Goal: Task Accomplishment & Management: Use online tool/utility

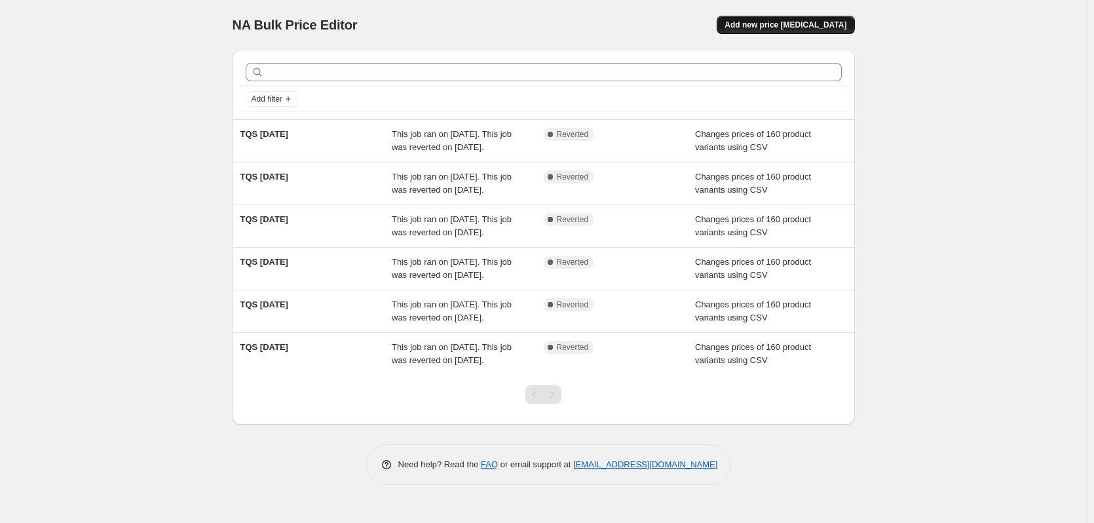
click at [797, 29] on span "Add new price [MEDICAL_DATA]" at bounding box center [786, 25] width 122 height 10
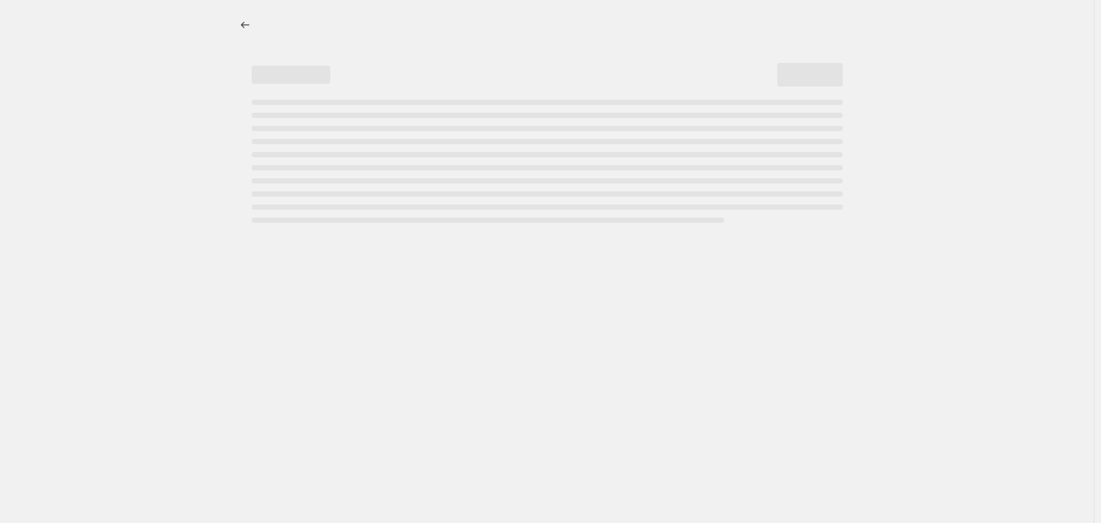
select select "percentage"
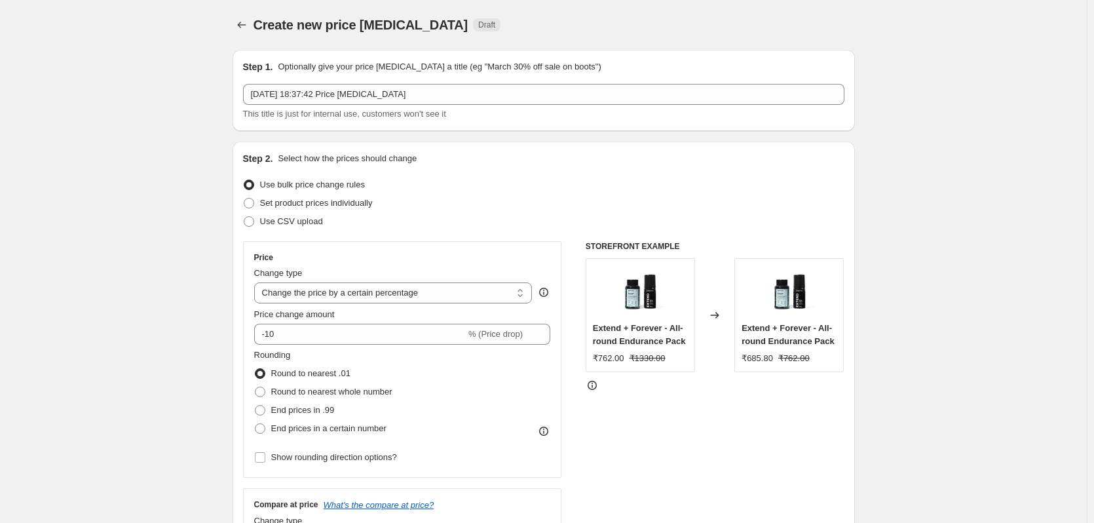
click at [420, 80] on div "Step 1. Optionally give your price [MEDICAL_DATA] a title (eg "March 30% off sa…" at bounding box center [544, 90] width 602 height 60
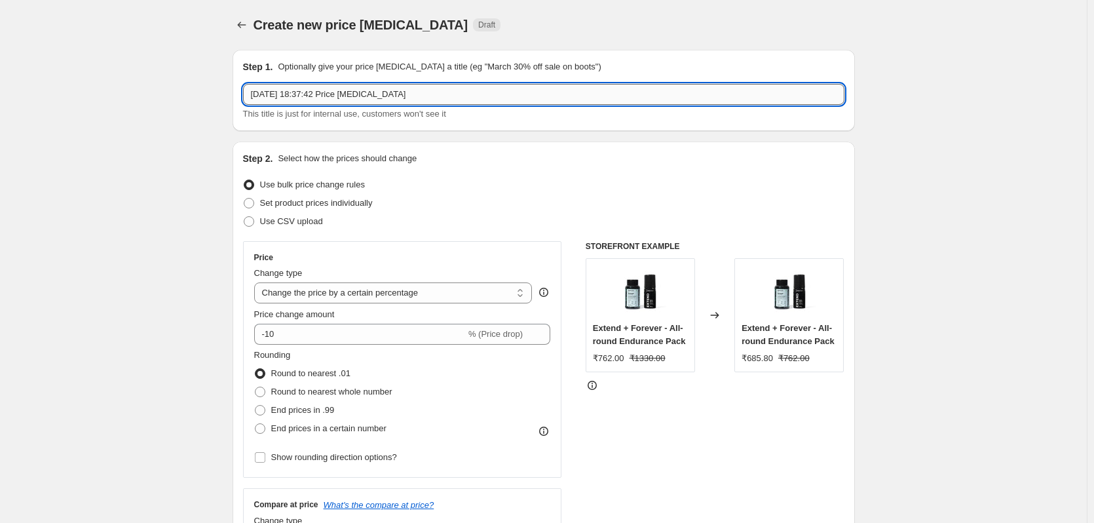
click at [417, 93] on input "21 Sept 2025, 18:37:42 Price change job" at bounding box center [544, 94] width 602 height 21
type input "New MRP update Boldcare"
click at [303, 223] on span "Use CSV upload" at bounding box center [291, 221] width 63 height 10
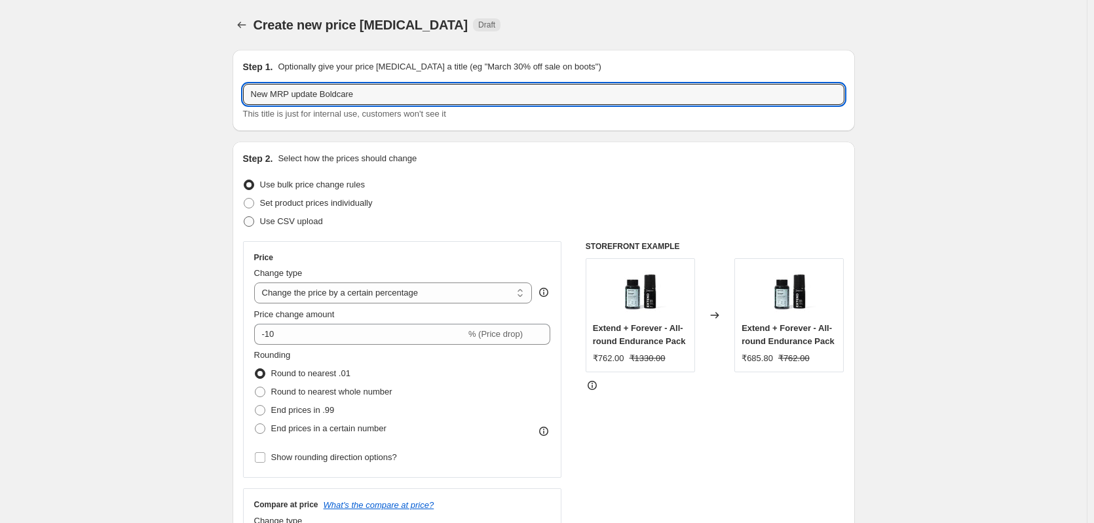
click at [244, 217] on input "Use CSV upload" at bounding box center [244, 216] width 1 height 1
radio input "true"
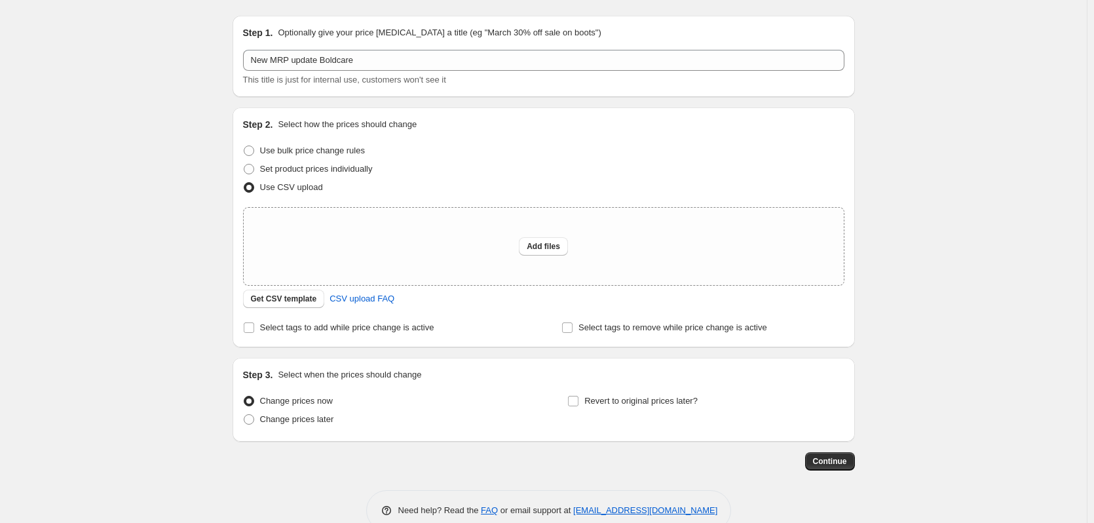
scroll to position [62, 0]
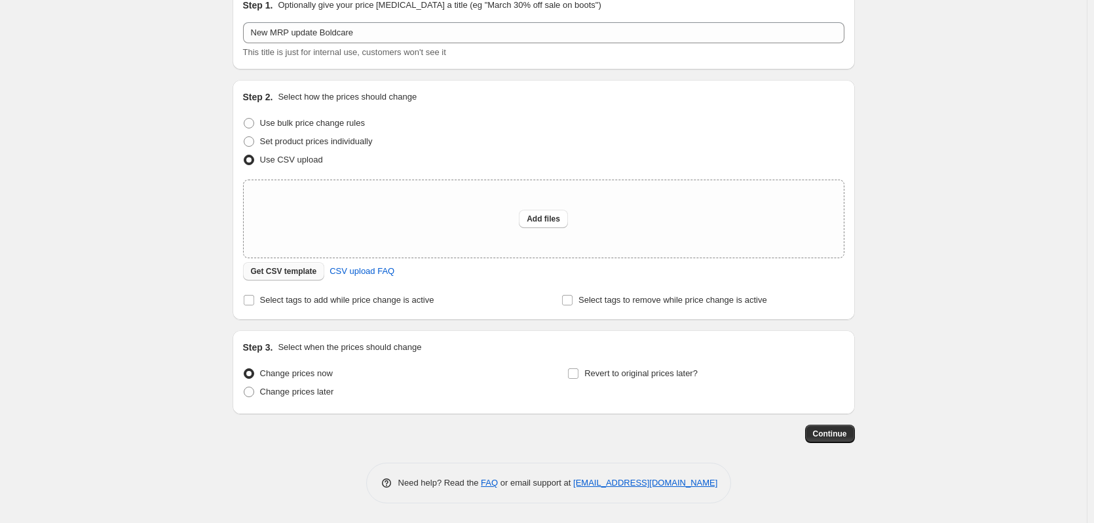
click at [300, 275] on span "Get CSV template" at bounding box center [284, 271] width 66 height 10
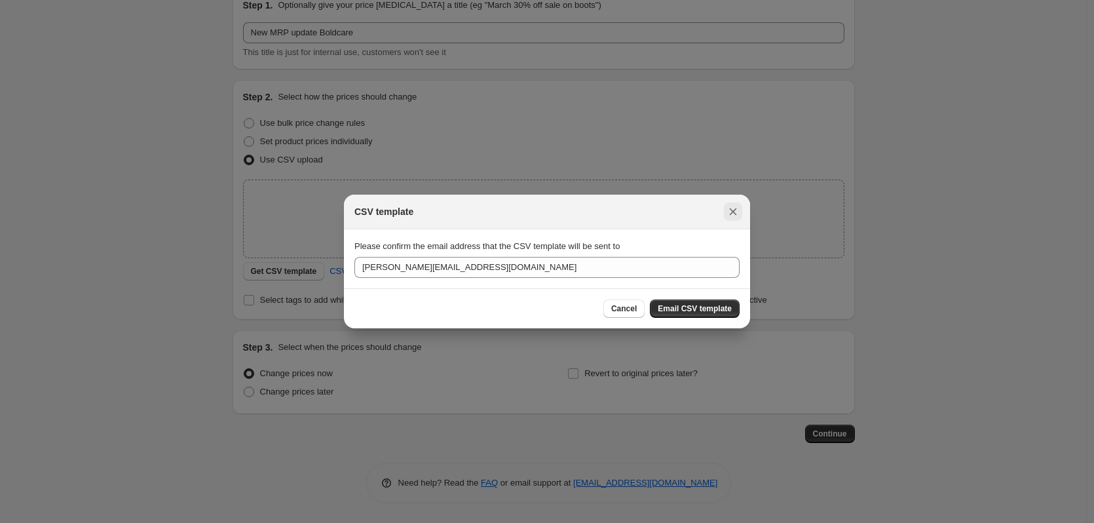
click at [736, 212] on icon "Close" at bounding box center [733, 211] width 13 height 13
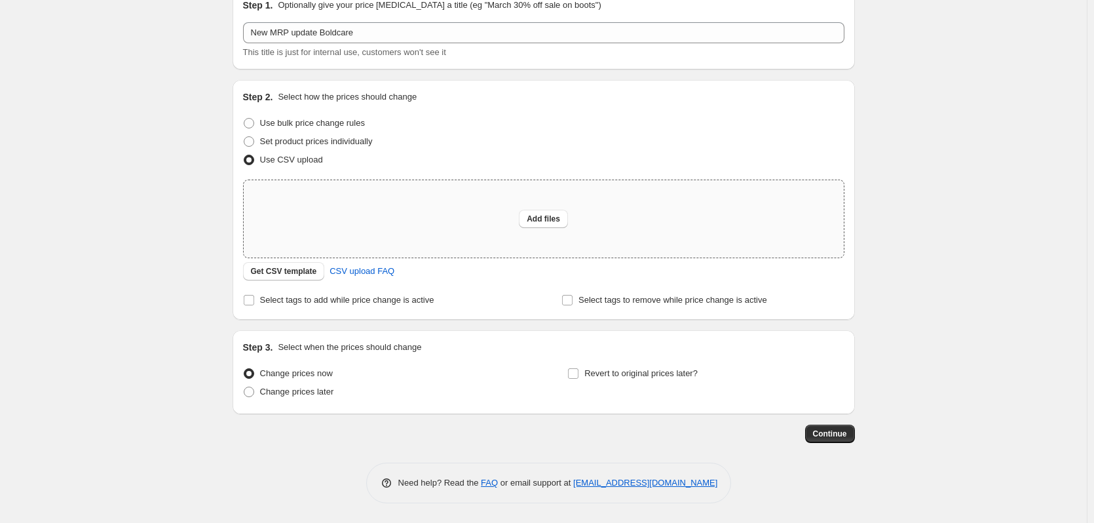
click at [449, 237] on div "Add files" at bounding box center [544, 218] width 600 height 77
type input "C:\fakepath\Boldcare new MRP.csv"
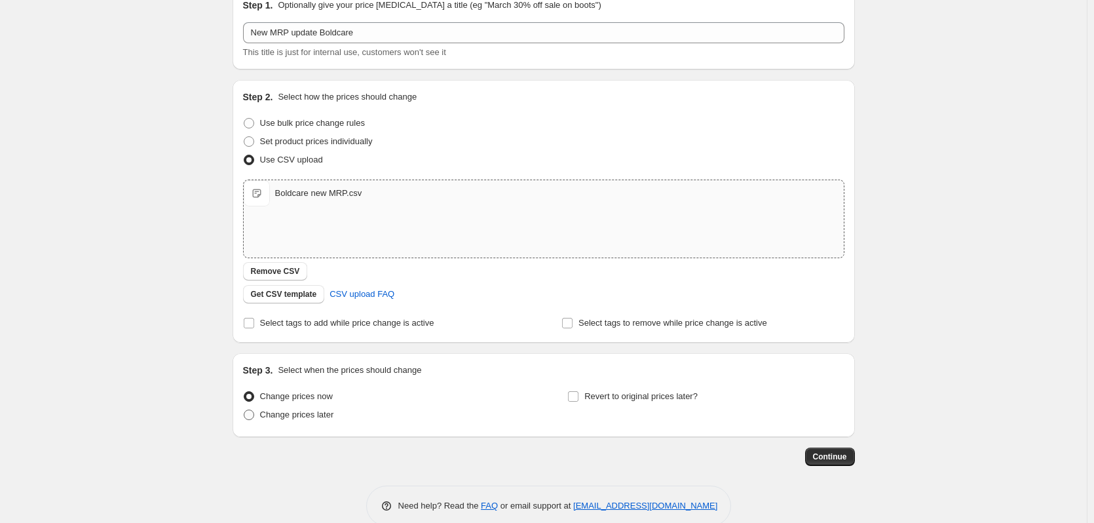
click at [331, 415] on span "Change prices later" at bounding box center [297, 415] width 74 height 10
click at [244, 410] on input "Change prices later" at bounding box center [244, 410] width 1 height 1
radio input "true"
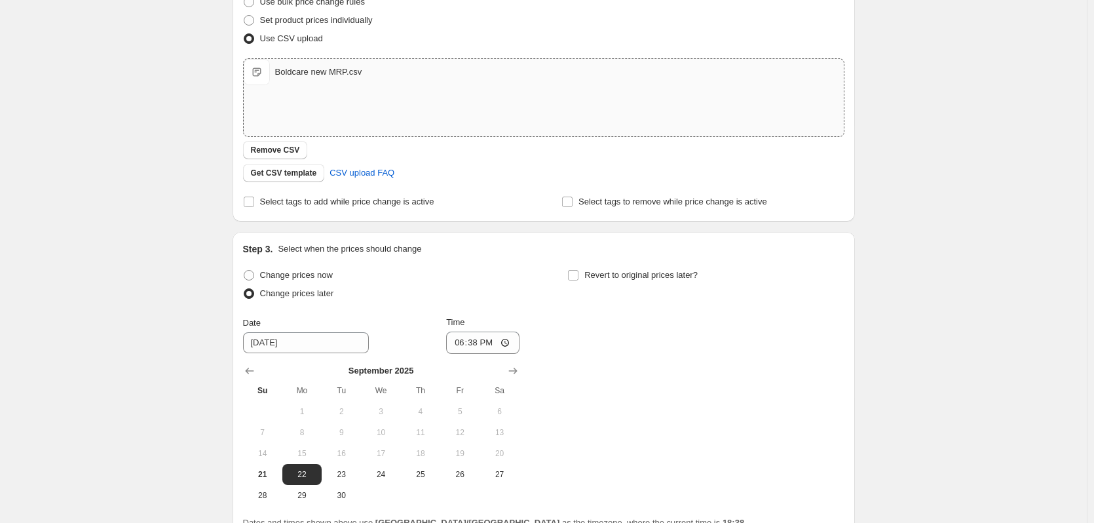
scroll to position [309, 0]
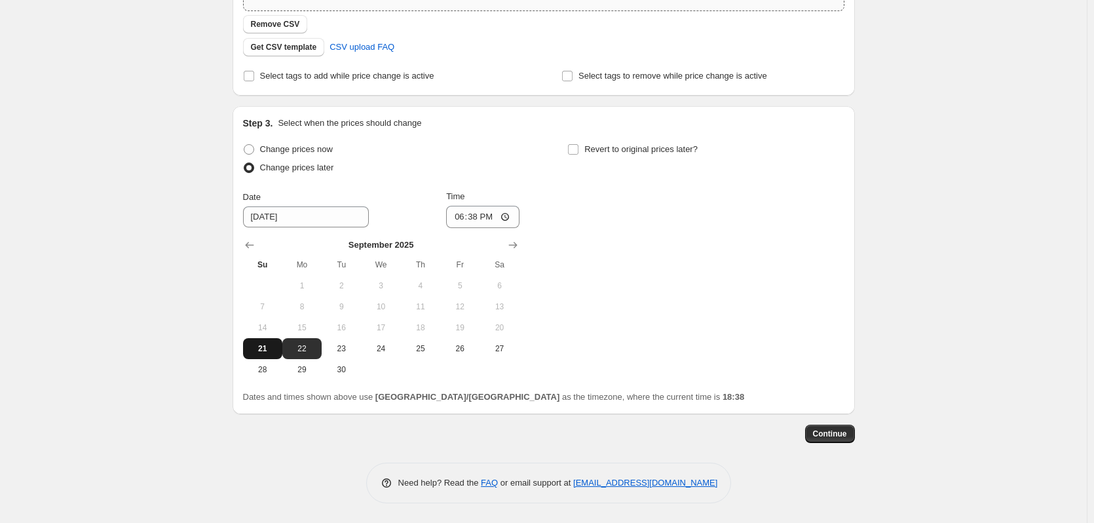
click at [275, 346] on span "21" at bounding box center [262, 348] width 29 height 10
type input "9/21/2025"
click at [275, 346] on span "21" at bounding box center [262, 348] width 29 height 10
click at [495, 214] on input "18:38" at bounding box center [482, 217] width 73 height 22
click at [508, 216] on input "18:38" at bounding box center [482, 217] width 73 height 22
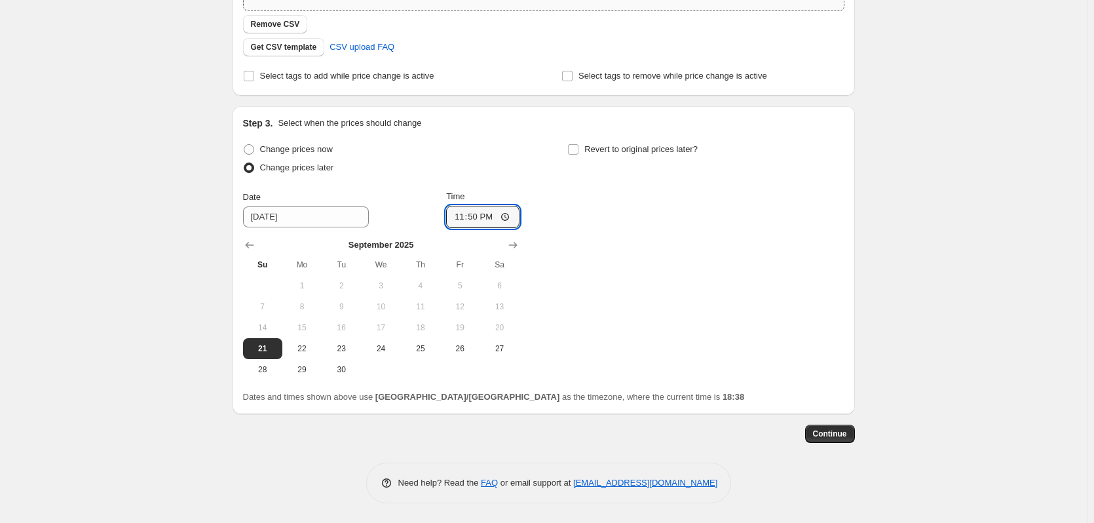
type input "23:50"
click at [706, 254] on div "Change prices now Change prices later Date 9/21/2025 Time 23:50 September 2025 …" at bounding box center [544, 260] width 602 height 240
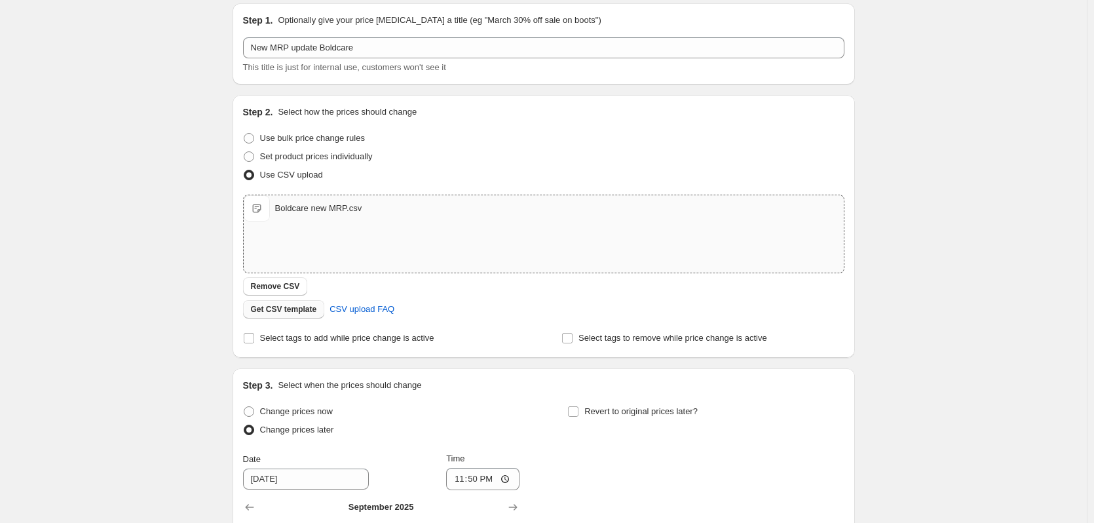
click at [290, 308] on span "Get CSV template" at bounding box center [284, 309] width 66 height 10
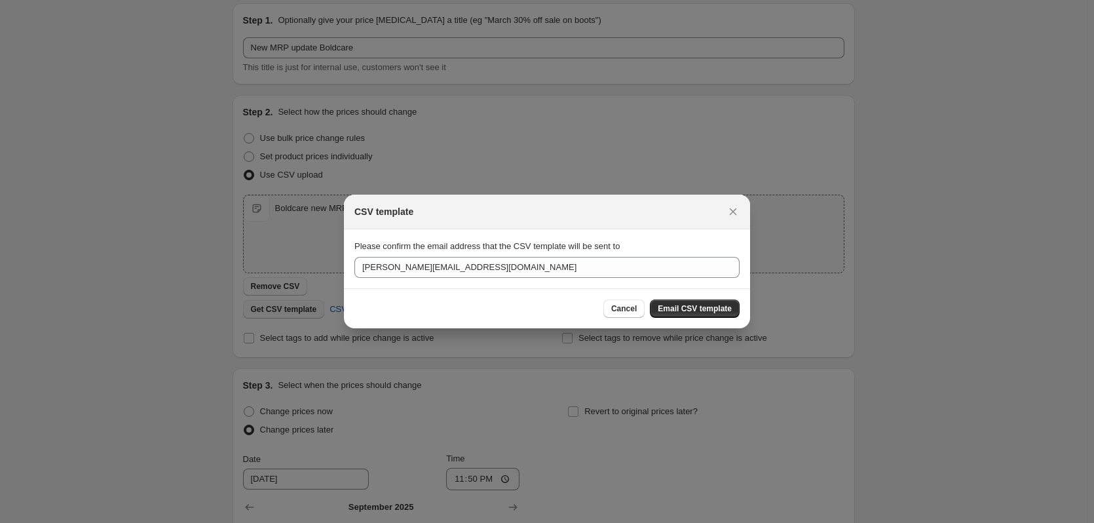
scroll to position [0, 0]
click at [700, 311] on span "Email CSV template" at bounding box center [695, 308] width 74 height 10
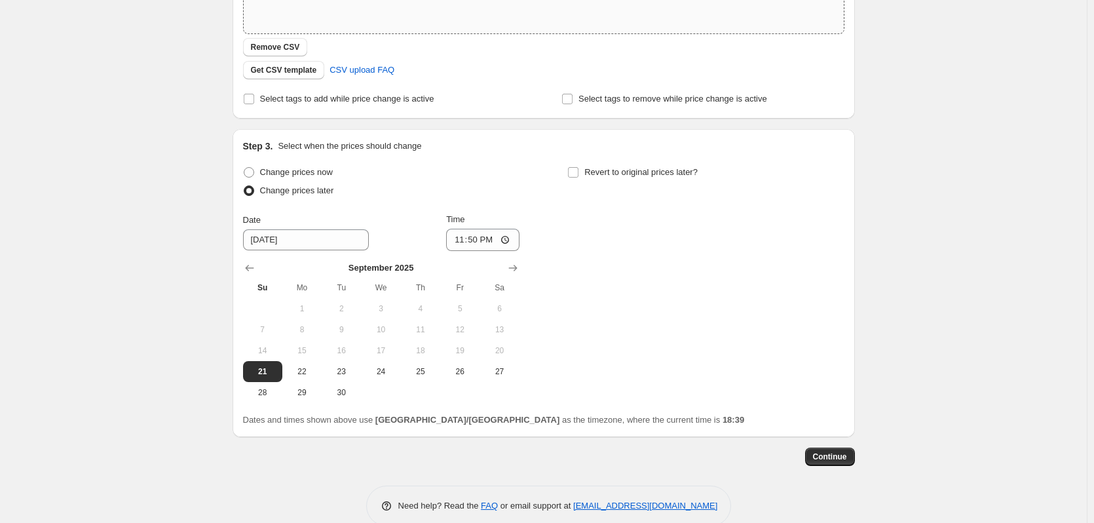
scroll to position [309, 0]
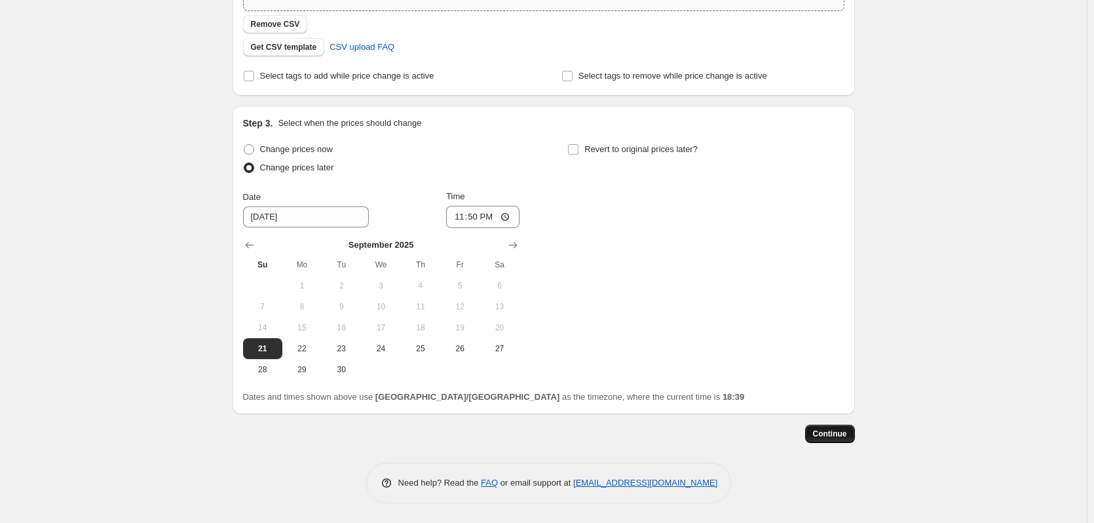
click at [843, 431] on span "Continue" at bounding box center [830, 434] width 34 height 10
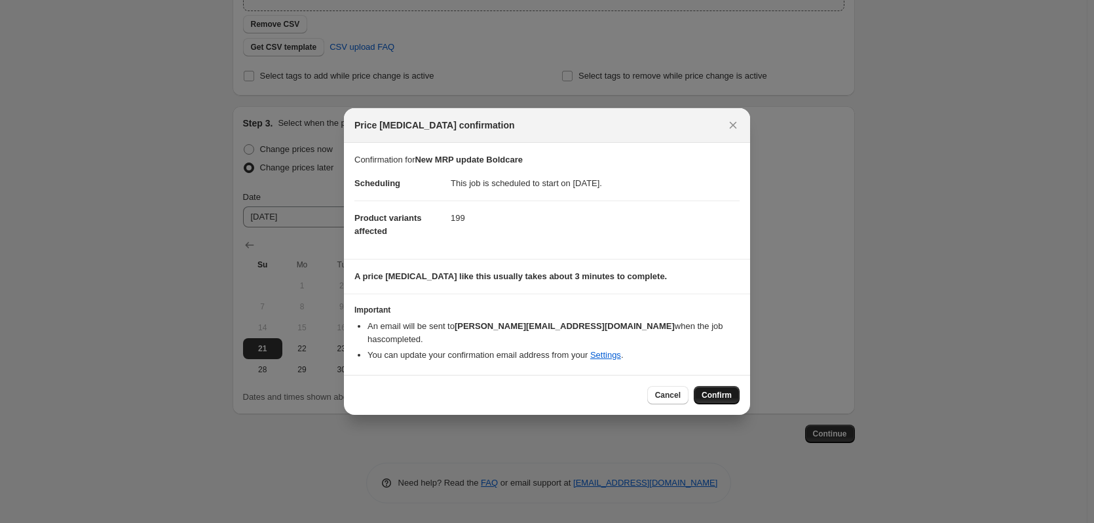
click at [718, 390] on span "Confirm" at bounding box center [717, 395] width 30 height 10
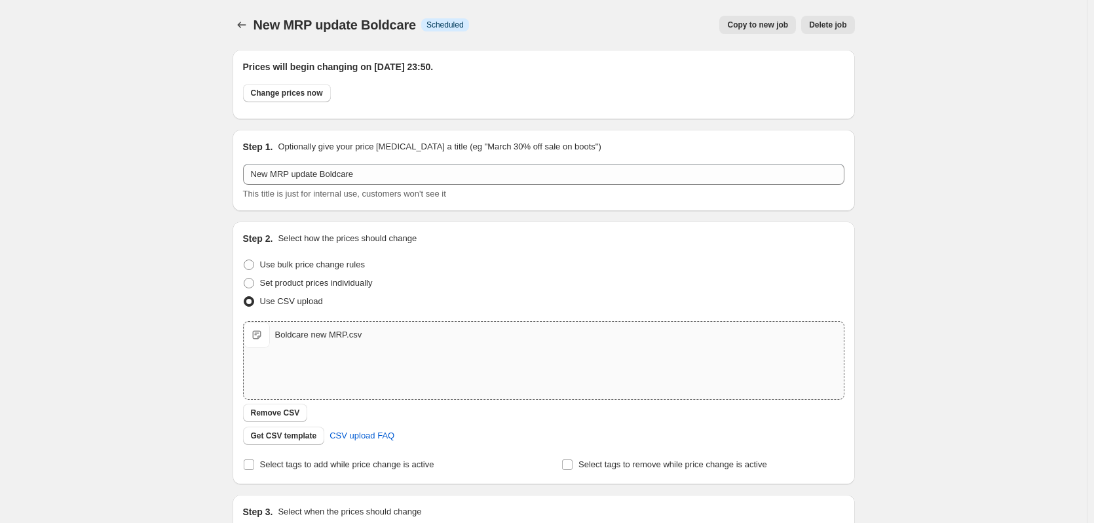
click at [170, 205] on div "New MRP update Boldcare. This page is ready New MRP update Boldcare Info Schedu…" at bounding box center [543, 455] width 1087 height 911
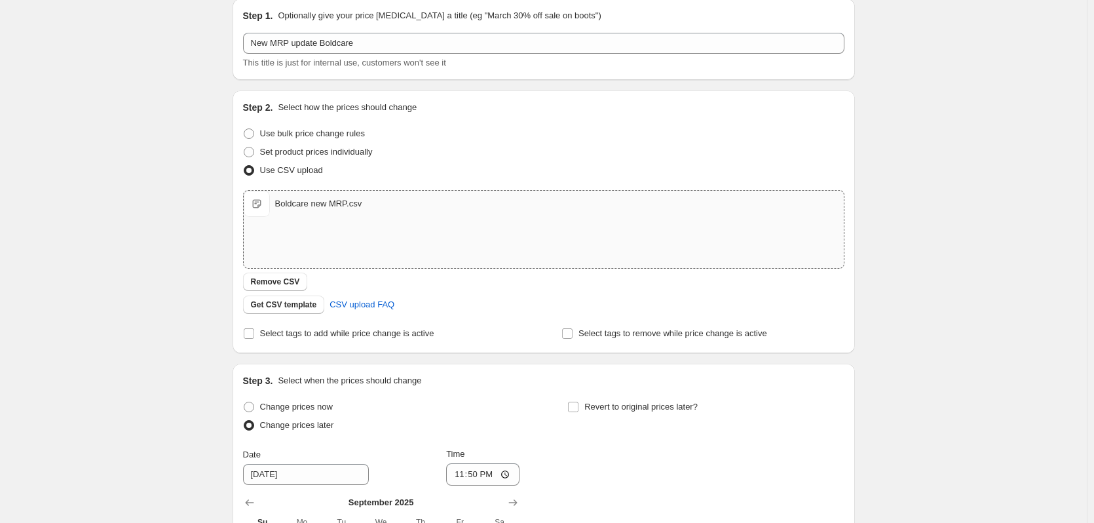
click at [348, 214] on div "Boldcare new MRP.csv Boldcare new MRP.csv" at bounding box center [544, 204] width 600 height 26
type input "C:\fakepath\Copy of Boldcare & Bloom Product Export.xlsx - Boldcare.csv"
click at [963, 284] on div "New MRP update Boldcare. This page is ready New MRP update Boldcare Info Schedu…" at bounding box center [543, 324] width 1087 height 911
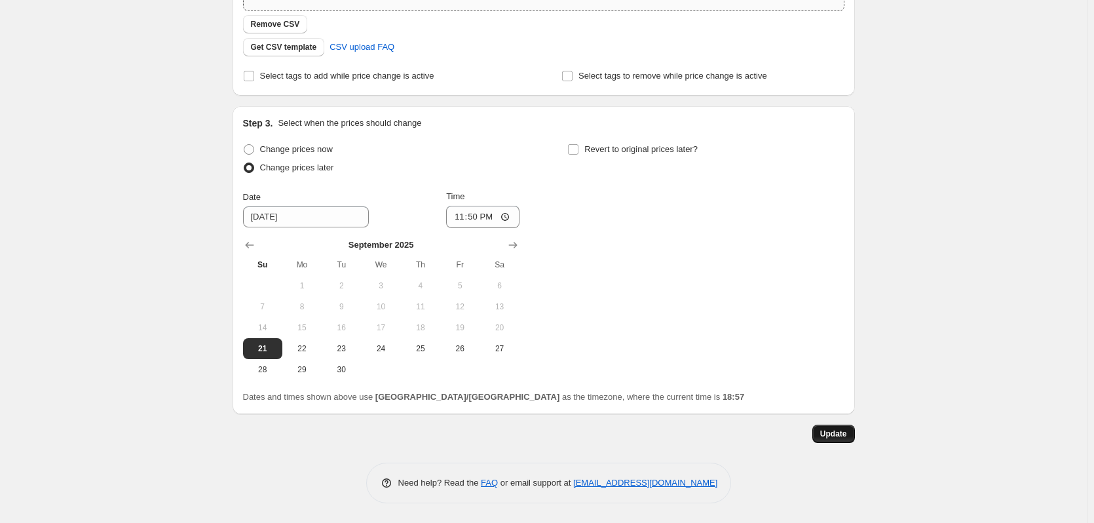
click at [836, 433] on span "Update" at bounding box center [833, 434] width 27 height 10
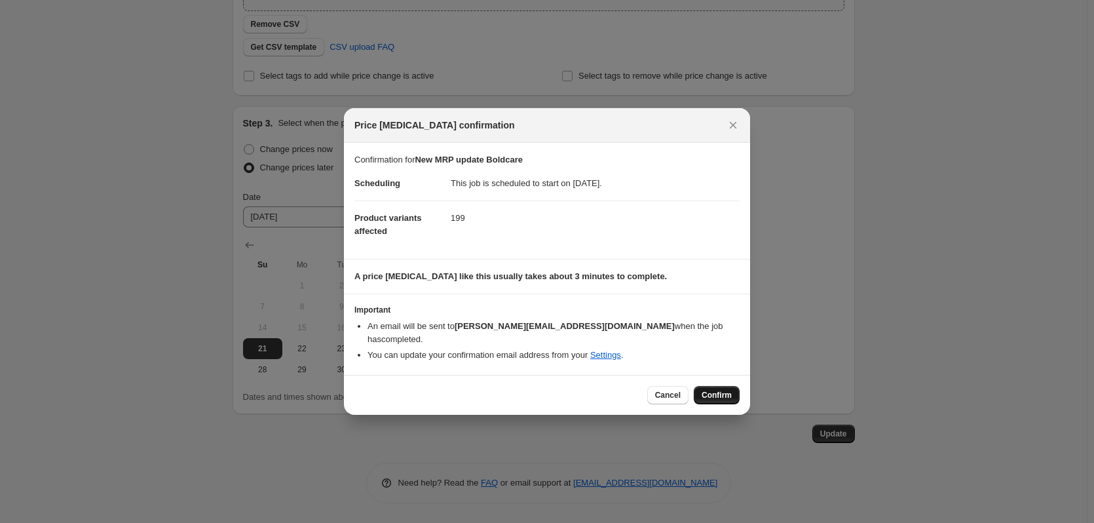
click at [723, 390] on span "Confirm" at bounding box center [717, 395] width 30 height 10
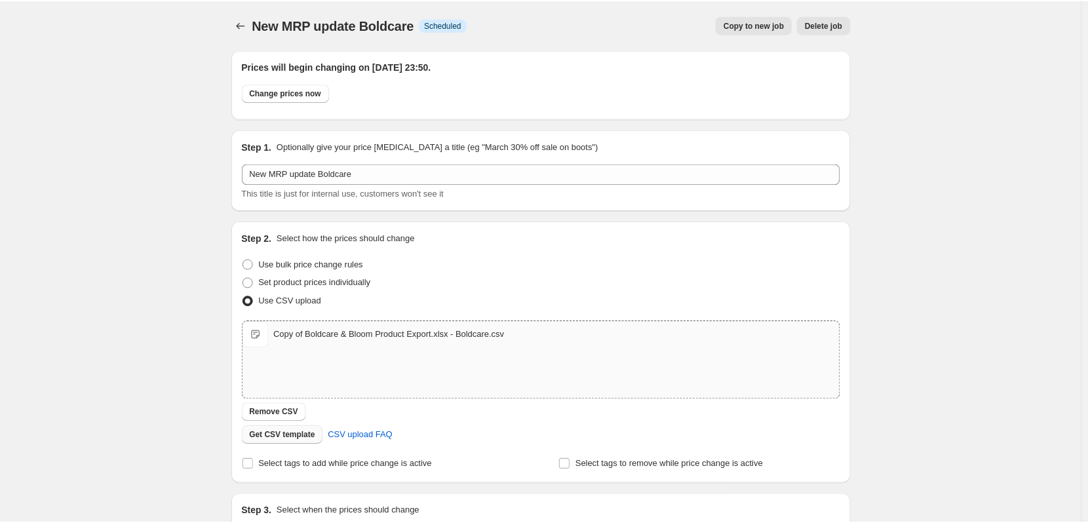
scroll to position [389, 0]
